Goal: Find specific page/section: Find specific page/section

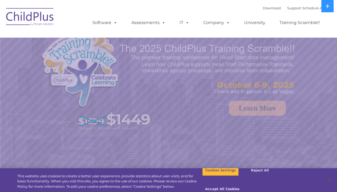
select select "MEDIUM"
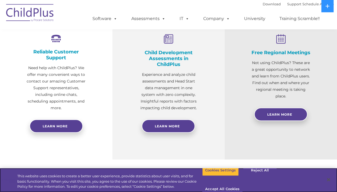
scroll to position [207, 0]
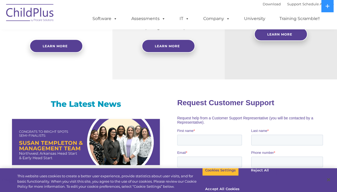
click at [313, 112] on fieldset "Request Customer Support" at bounding box center [251, 102] width 148 height 19
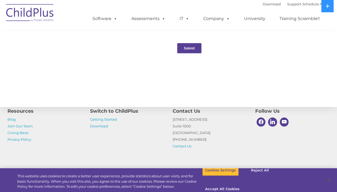
scroll to position [601, 0]
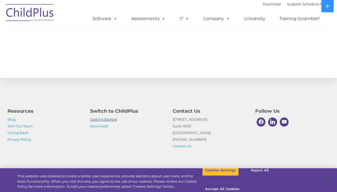
click at [111, 117] on link "Getting Started" at bounding box center [103, 119] width 27 height 4
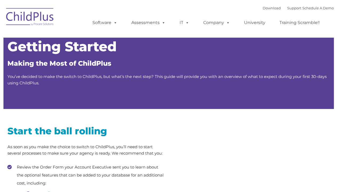
type input ""
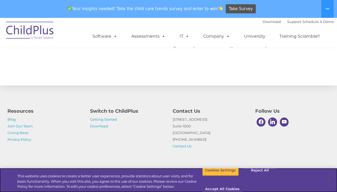
scroll to position [854, 0]
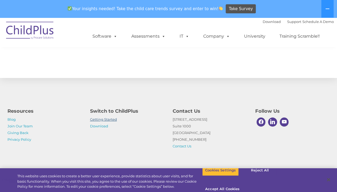
click at [109, 118] on link "Getting Started" at bounding box center [103, 119] width 27 height 4
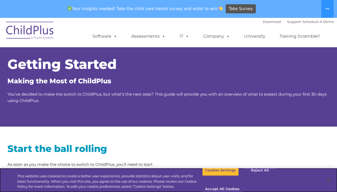
click at [297, 37] on link "Training Scramble!!" at bounding box center [299, 36] width 51 height 11
